Goal: Check status: Check status

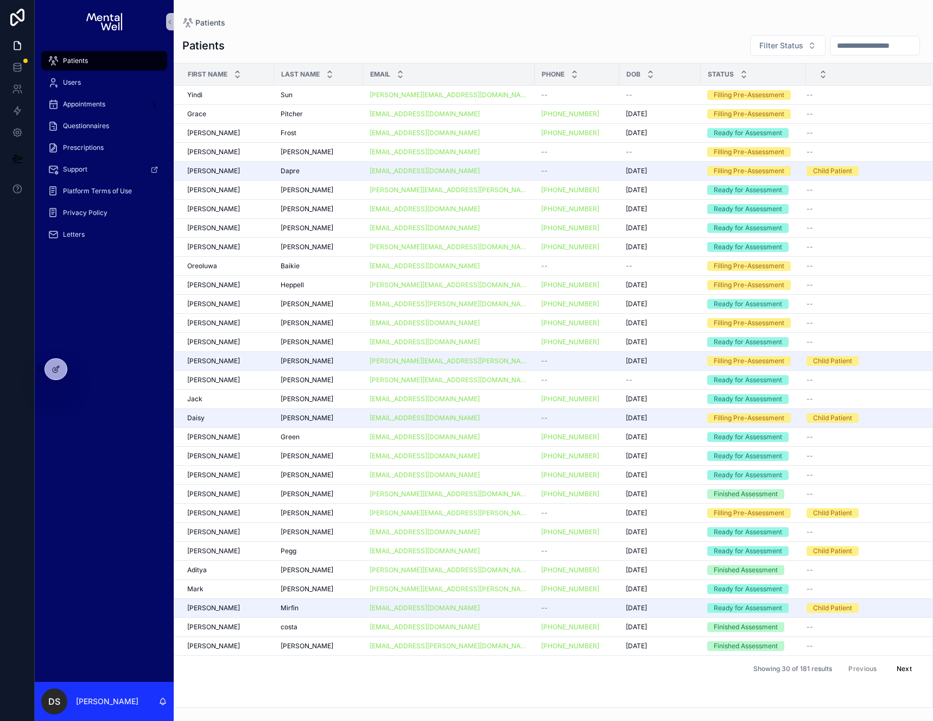
click at [848, 40] on input "text" at bounding box center [875, 45] width 89 height 15
type input "*****"
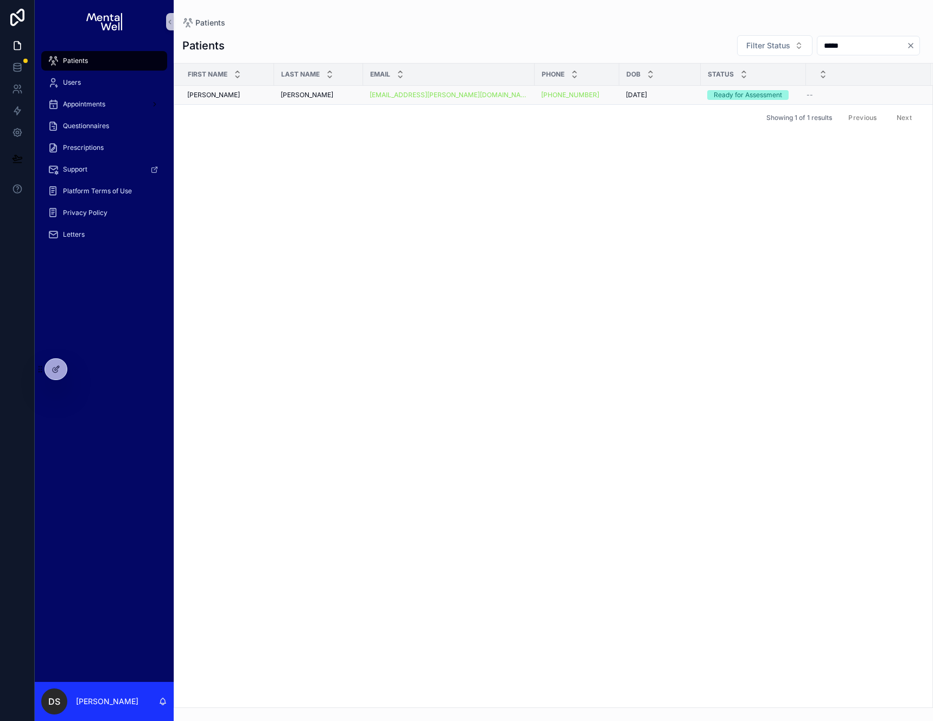
click at [244, 94] on div "[PERSON_NAME] [PERSON_NAME]" at bounding box center [227, 95] width 80 height 9
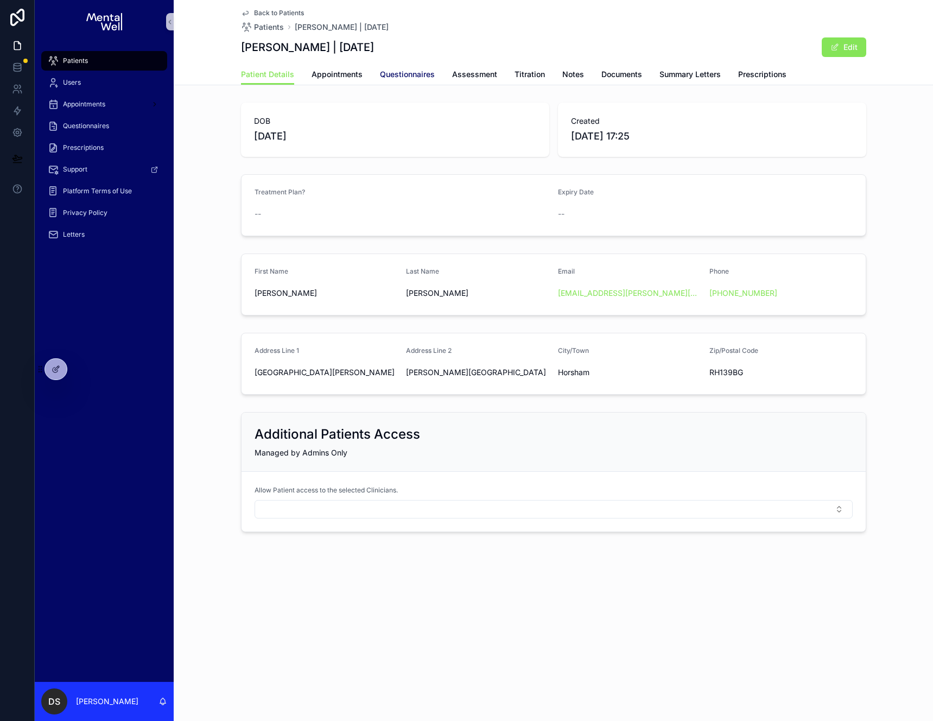
click at [399, 82] on link "Questionnaires" at bounding box center [407, 76] width 55 height 22
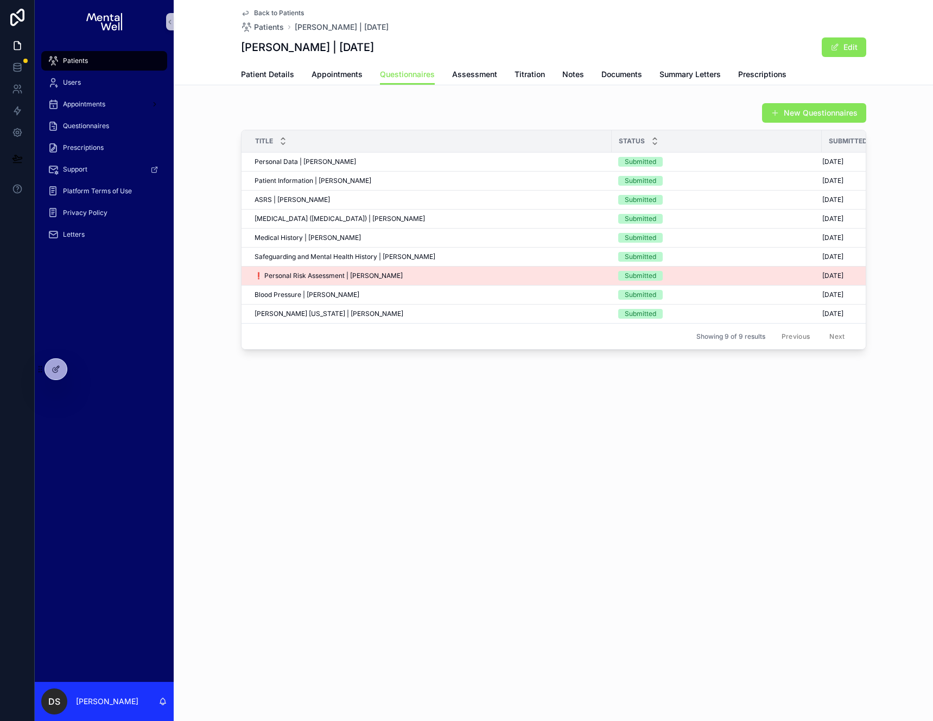
click at [476, 279] on div "❗ Personal Risk Assessment | [PERSON_NAME] ❗ Personal Risk Assessment | [PERSON…" at bounding box center [430, 276] width 351 height 9
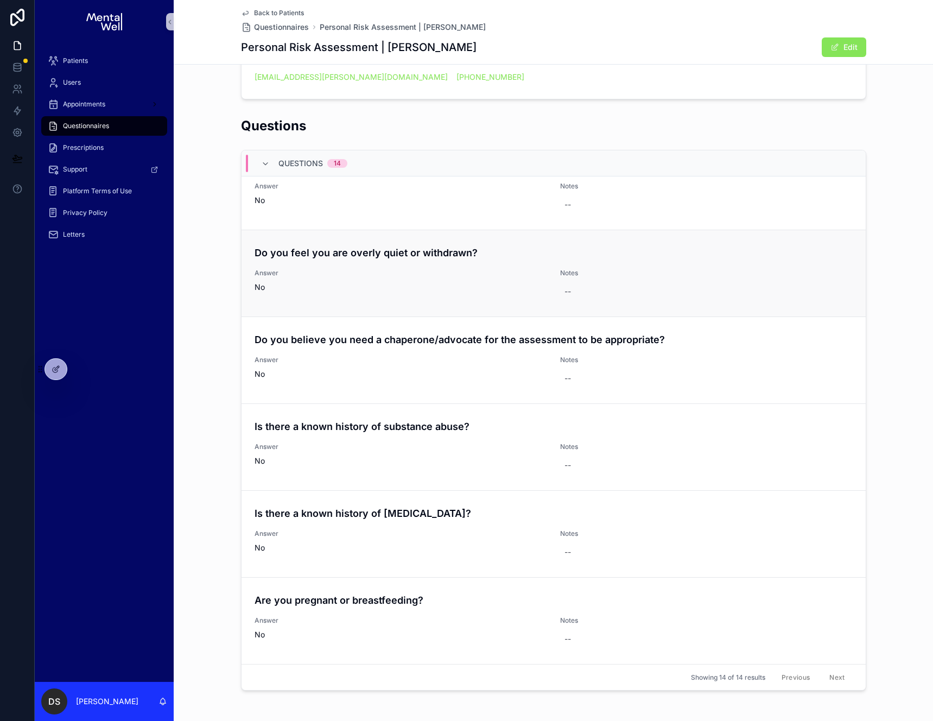
scroll to position [256, 0]
